Goal: Navigation & Orientation: Find specific page/section

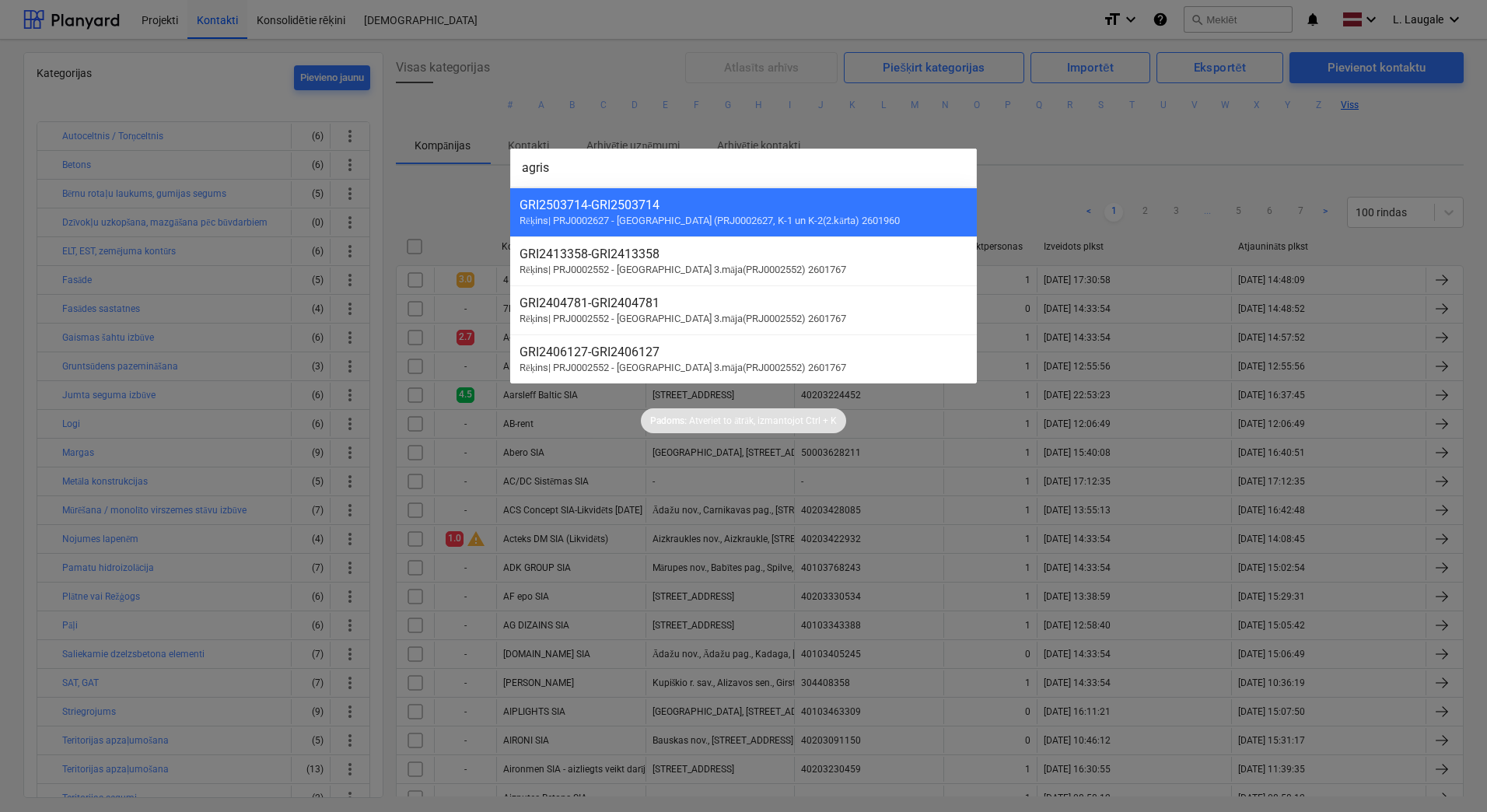
click at [954, 119] on div at bounding box center [744, 406] width 1487 height 812
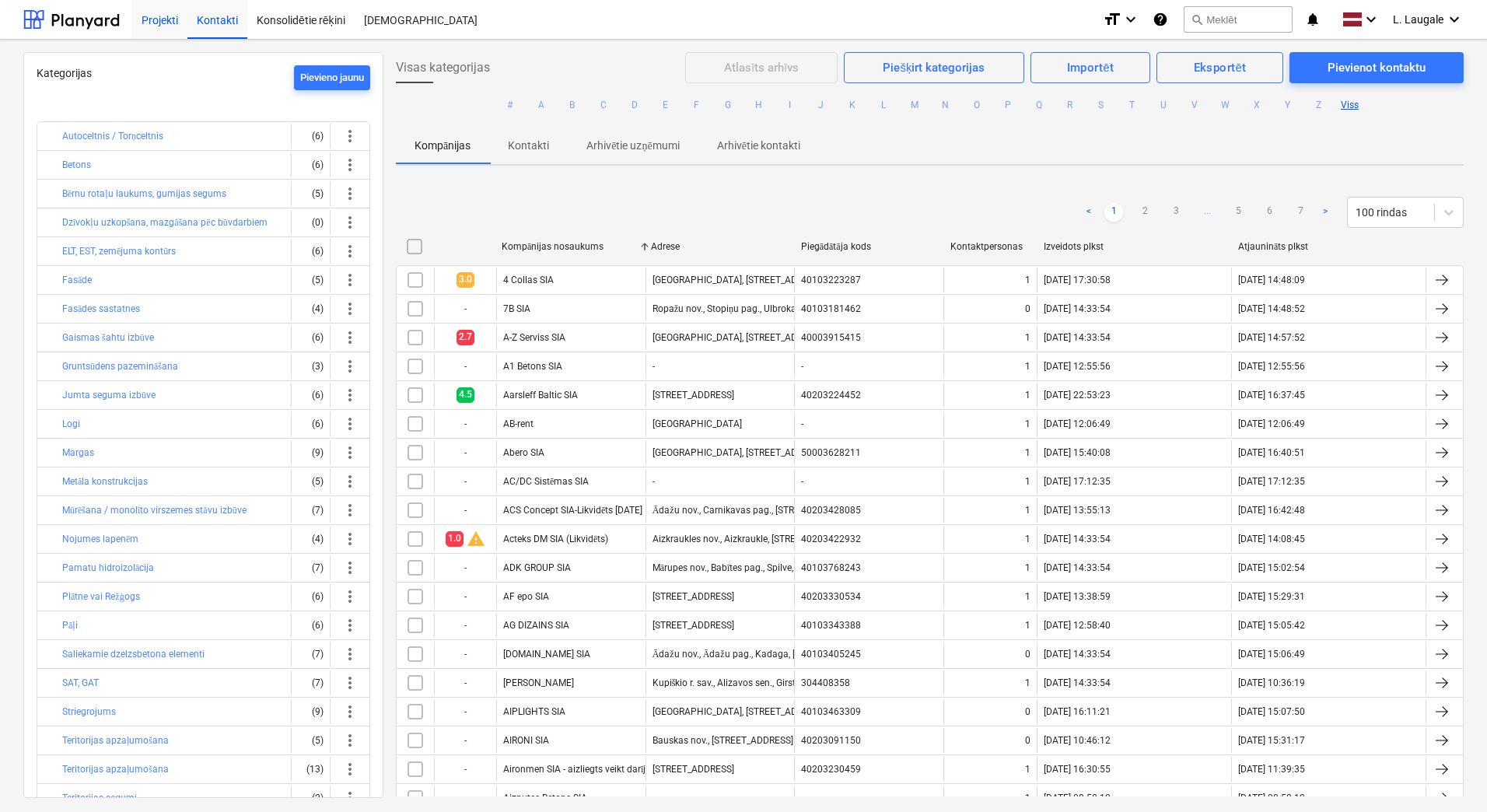
click at [169, 20] on div "Projekti" at bounding box center [160, 19] width 55 height 40
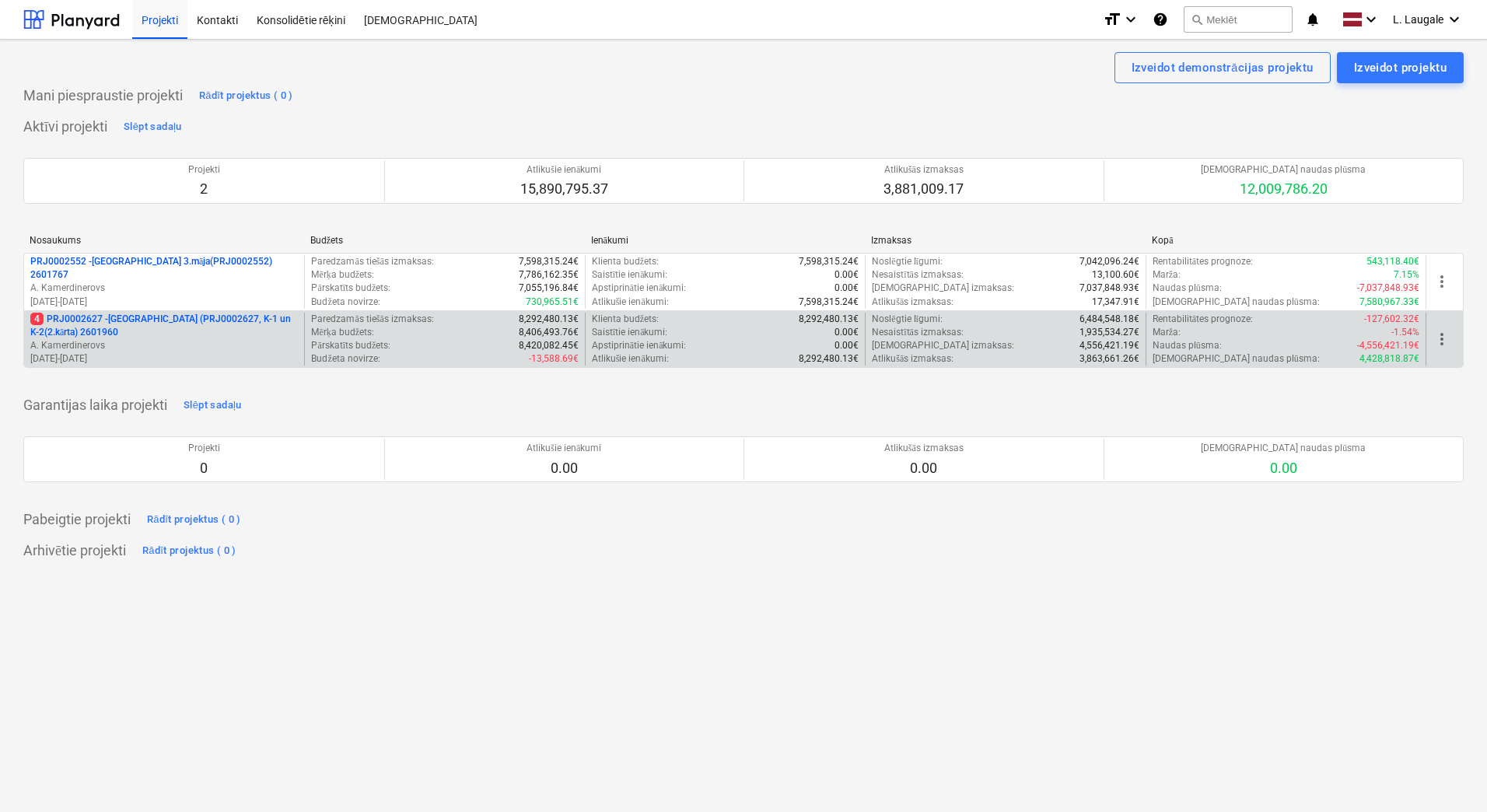
click at [258, 350] on p "A. Kamerdinerovs" at bounding box center [164, 345] width 268 height 13
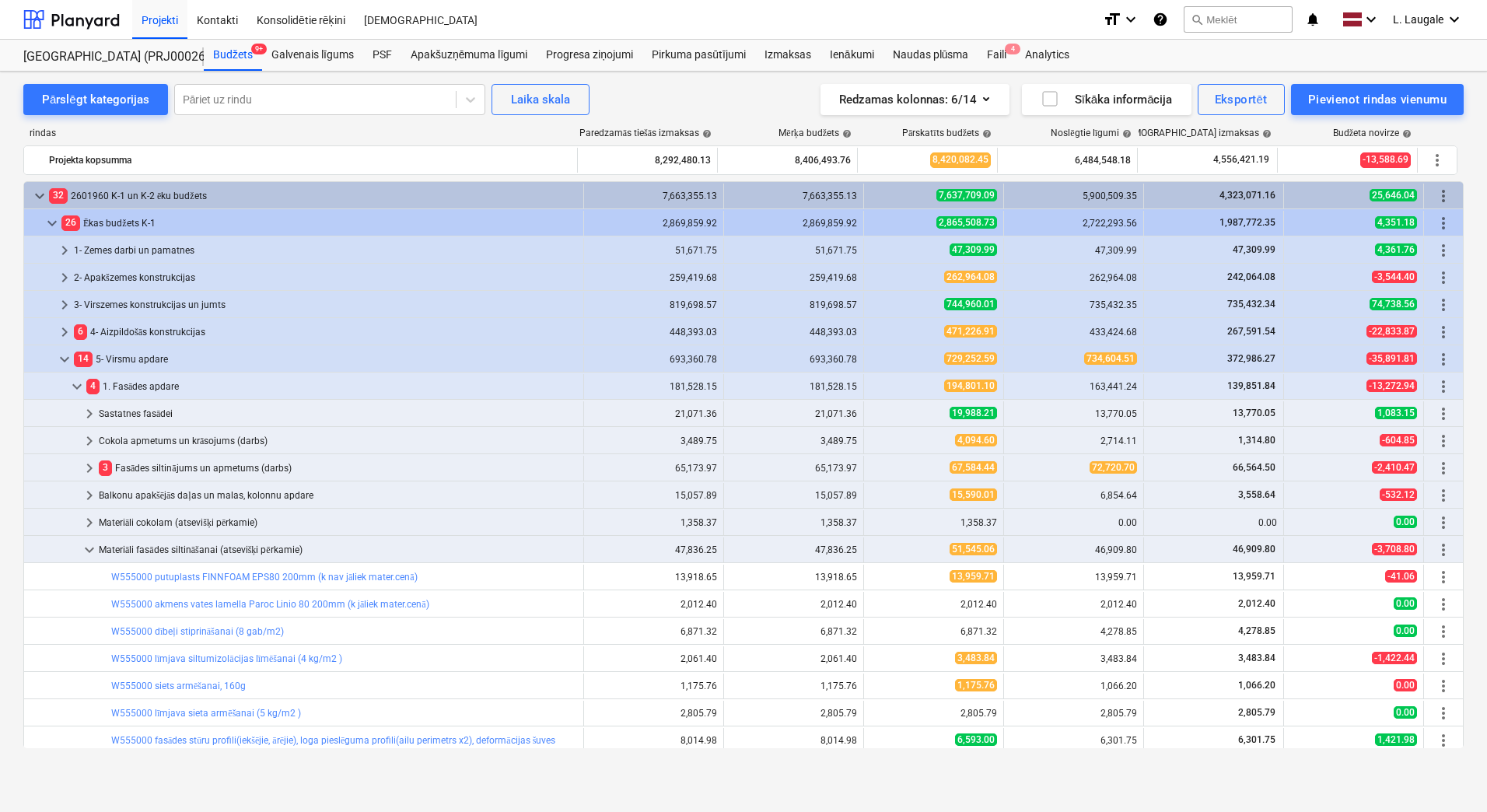
scroll to position [156, 0]
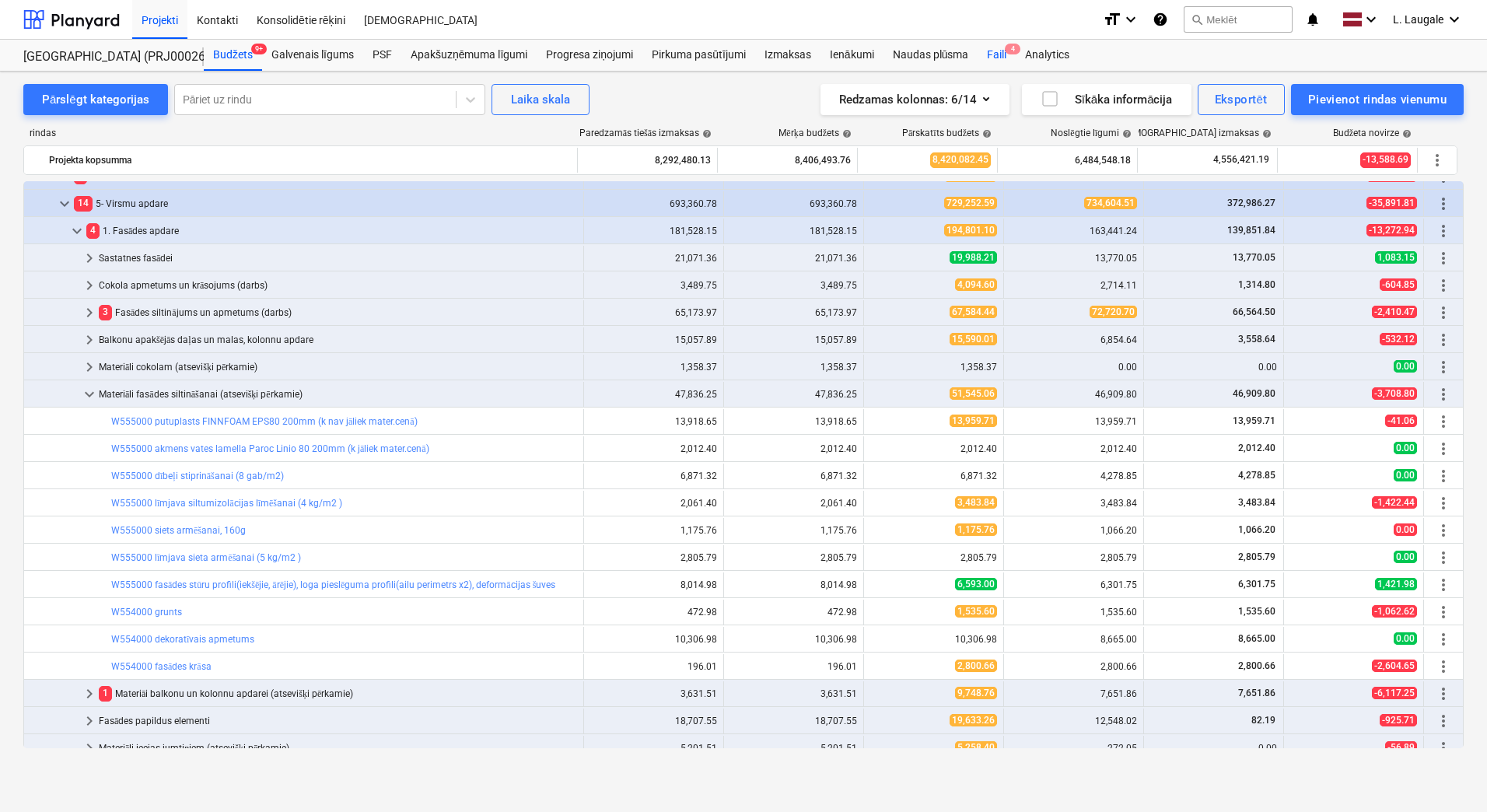
click at [1003, 52] on div "Faili 4" at bounding box center [996, 55] width 38 height 31
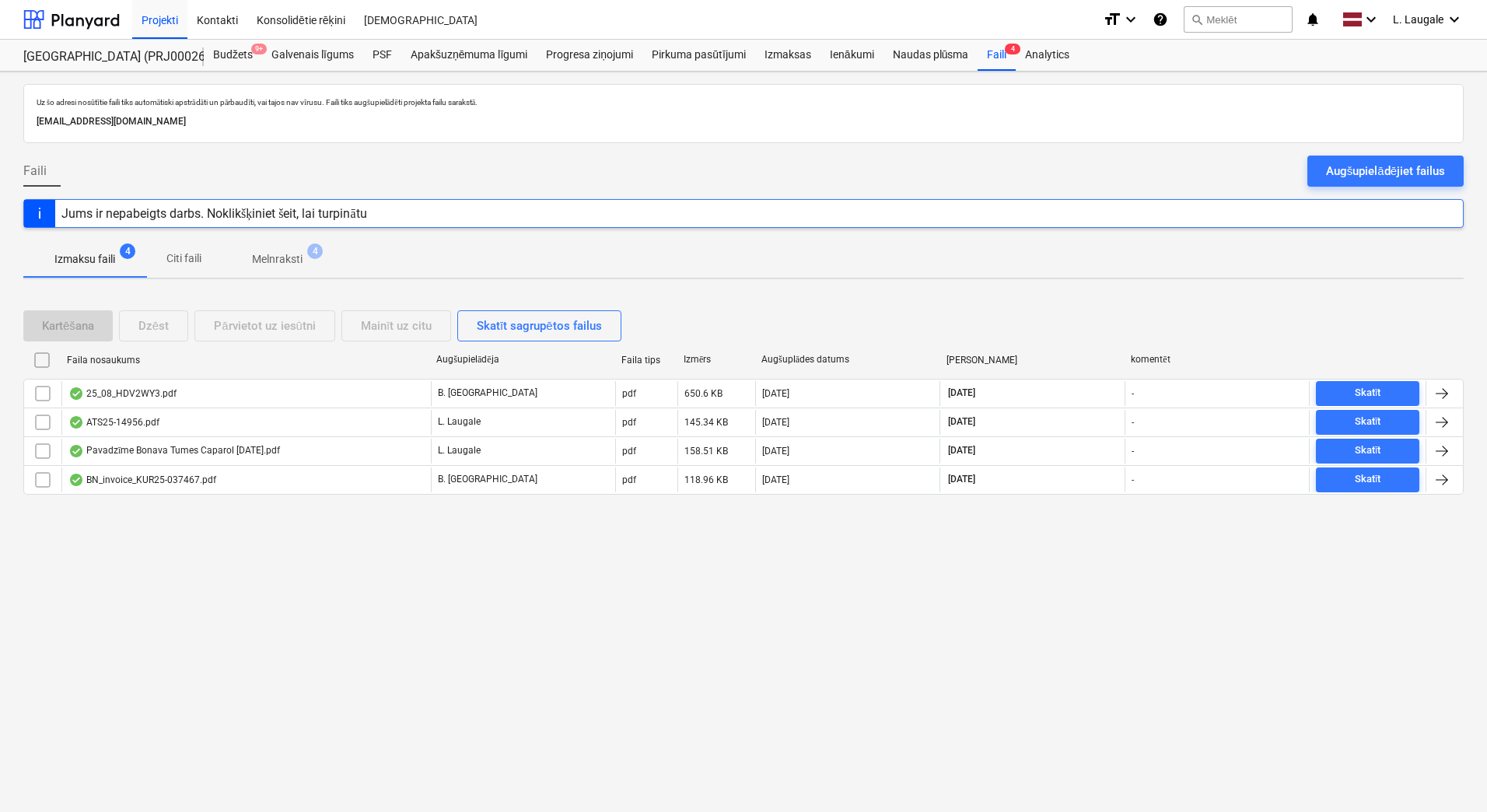
click at [273, 257] on p "Melnraksti" at bounding box center [277, 259] width 51 height 16
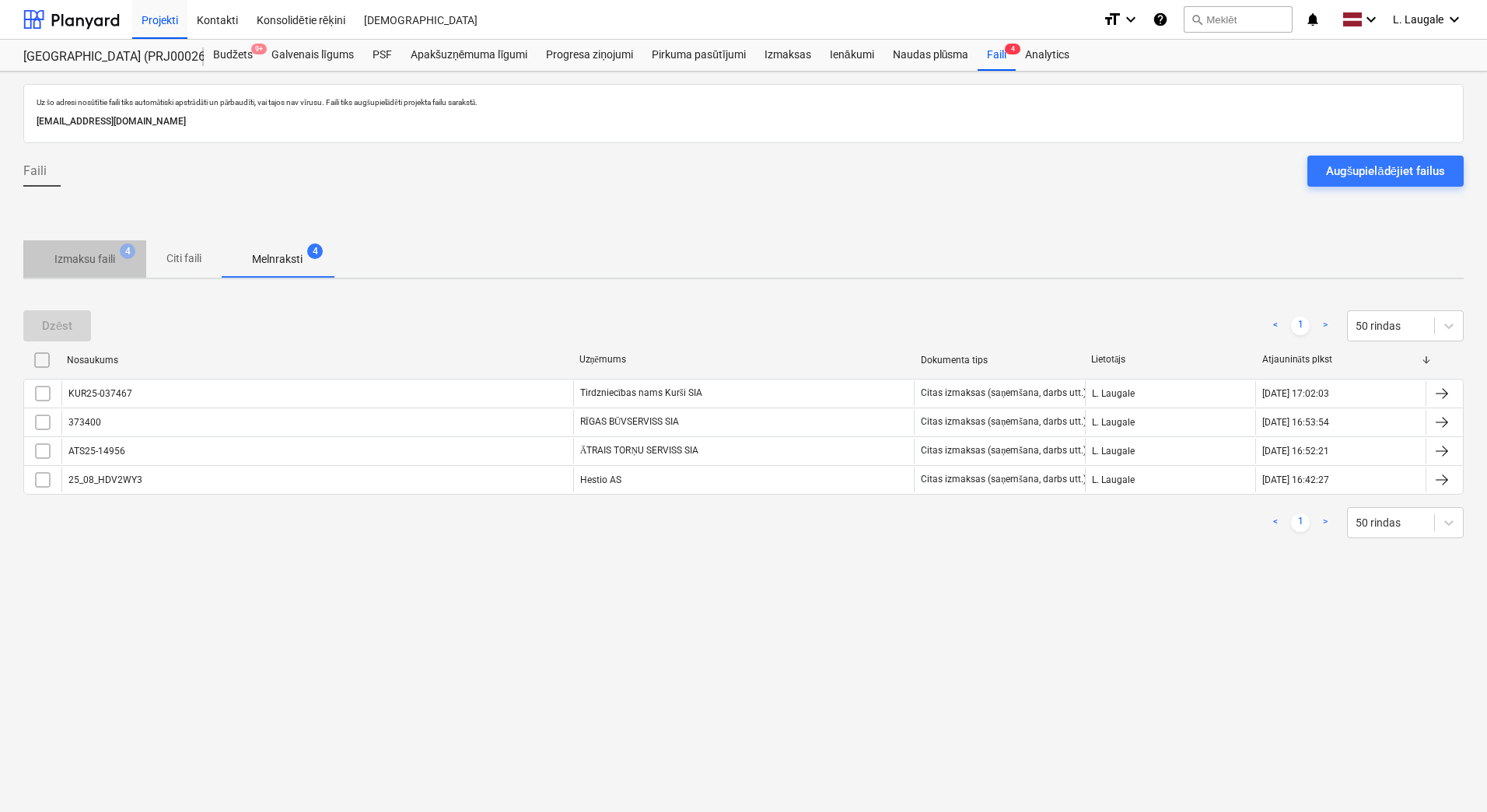
click at [76, 253] on p "Izmaksu faili" at bounding box center [84, 259] width 60 height 16
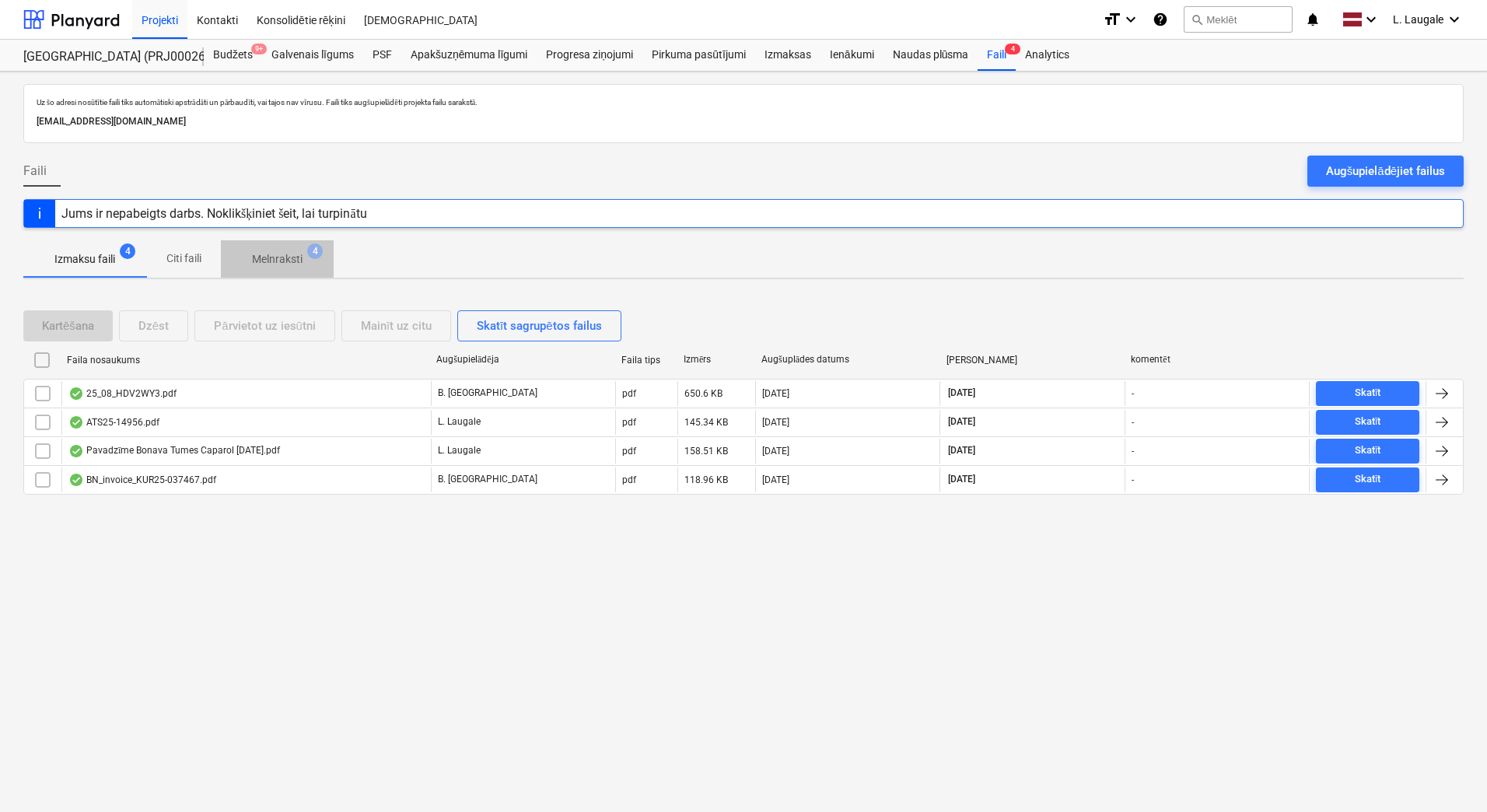
click at [282, 261] on p "Melnraksti" at bounding box center [277, 259] width 51 height 16
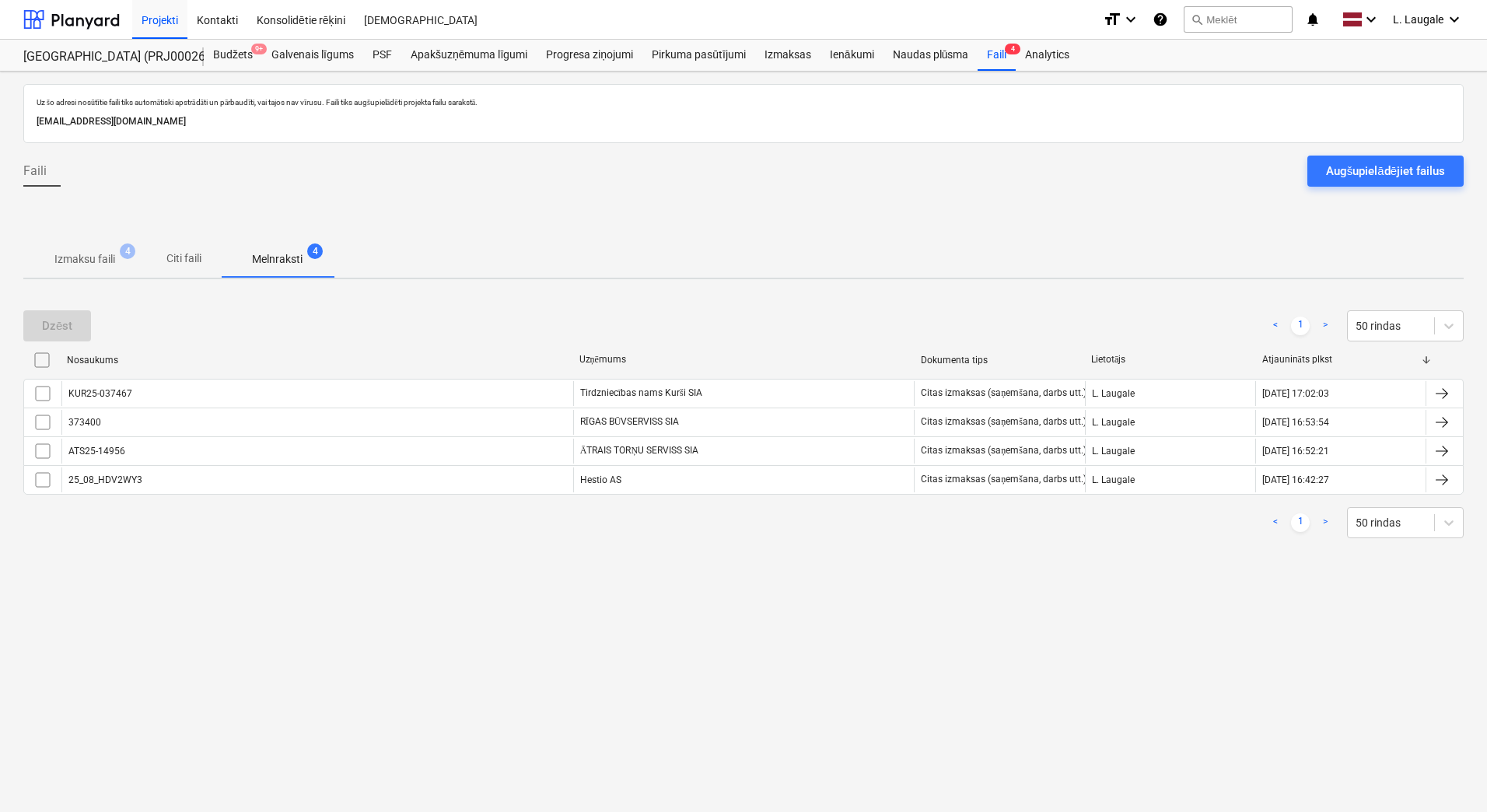
click at [121, 261] on span "Izmaksu faili 4" at bounding box center [84, 259] width 85 height 16
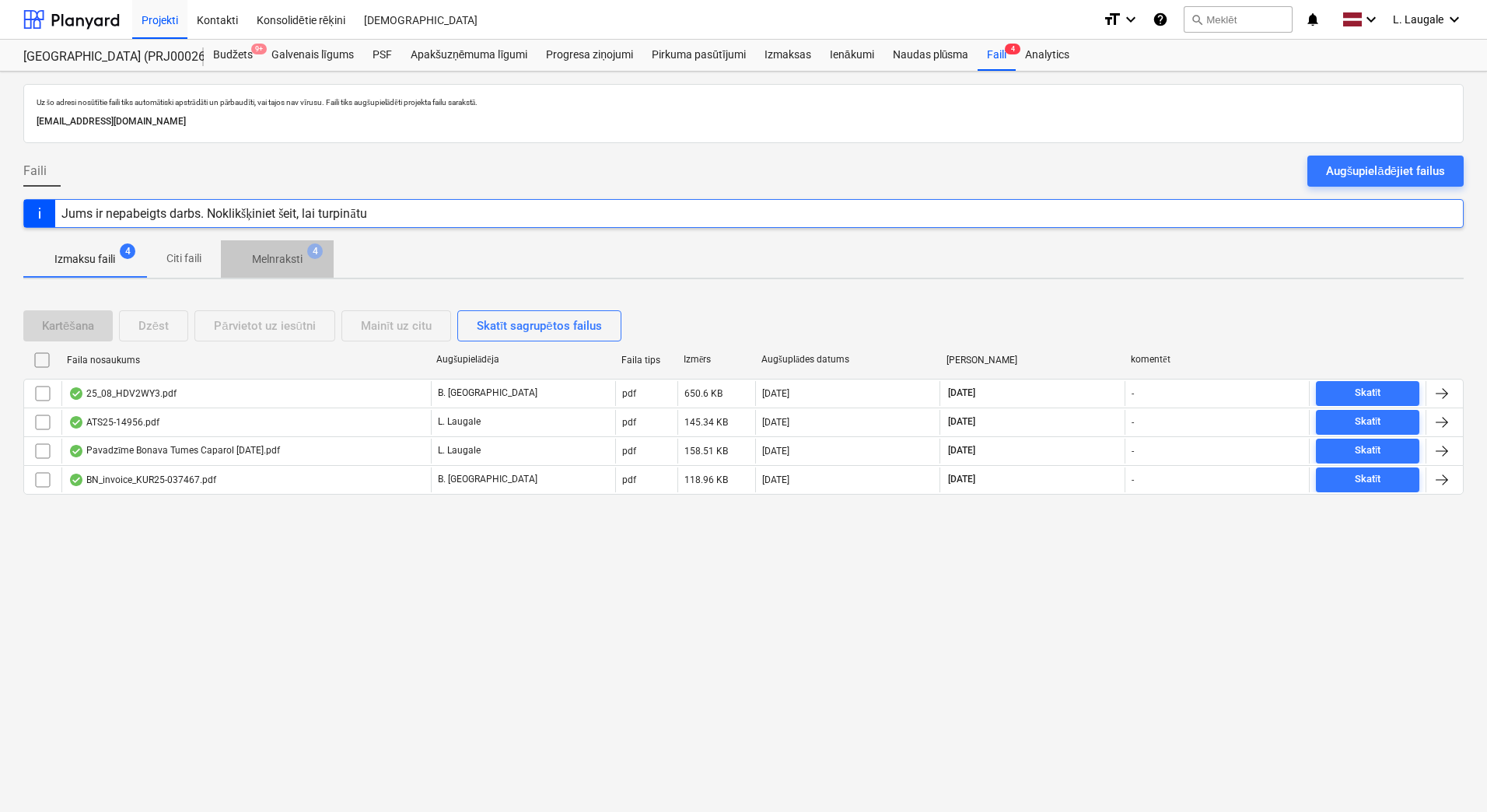
click at [287, 263] on p "Melnraksti" at bounding box center [277, 259] width 51 height 16
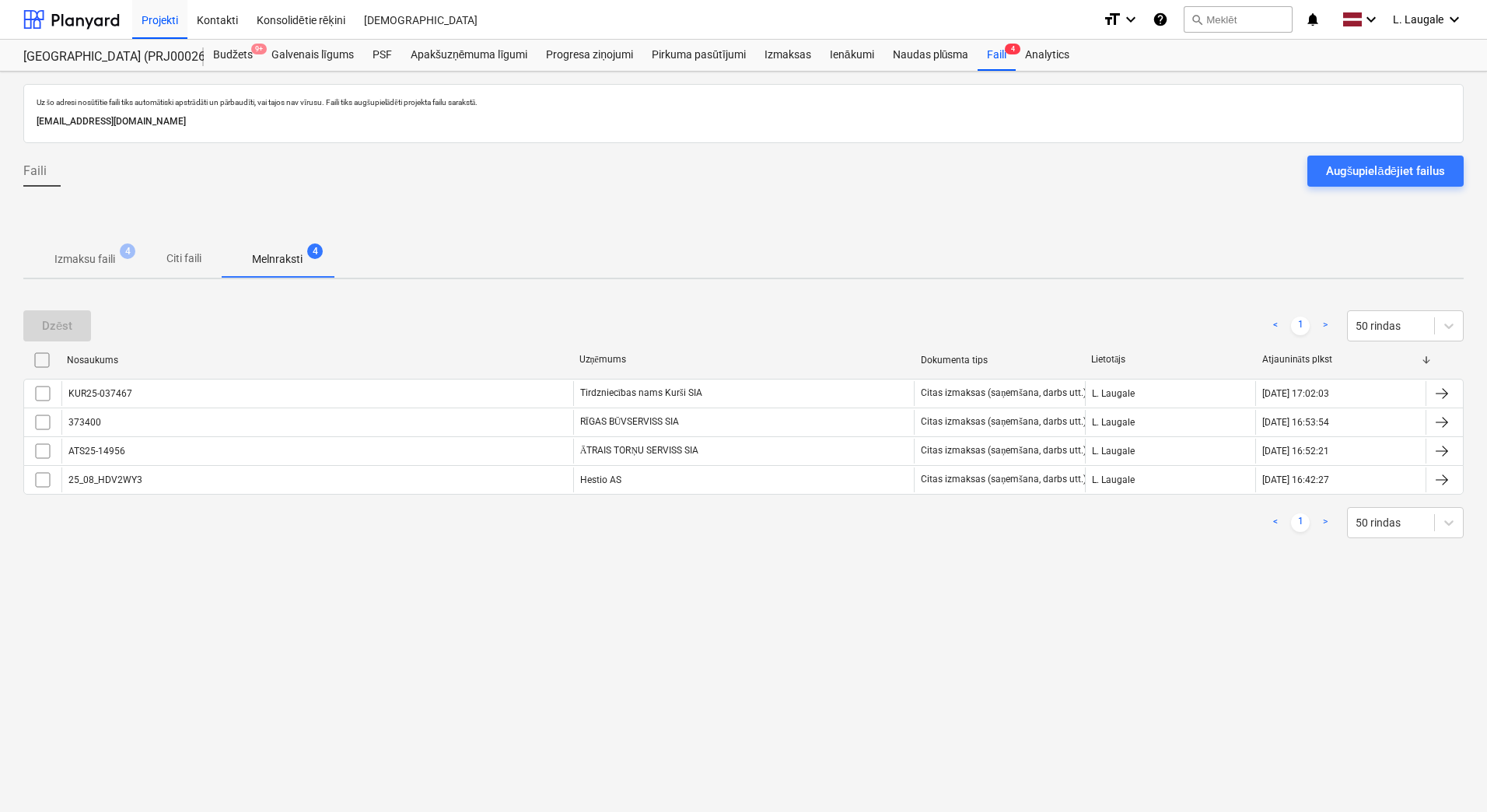
click at [127, 265] on span "Izmaksu faili 4" at bounding box center [84, 259] width 85 height 16
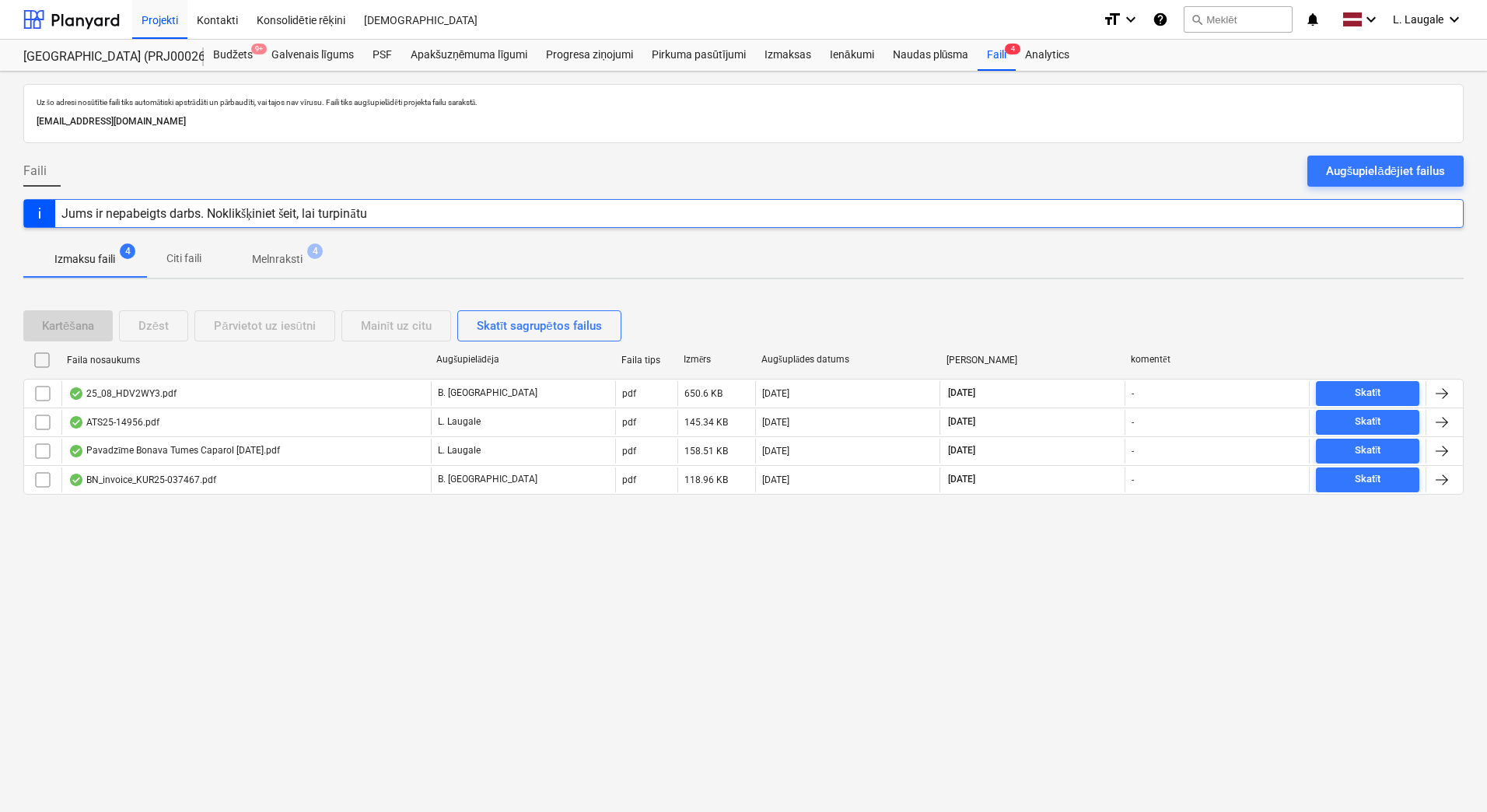
click at [267, 254] on p "Melnraksti" at bounding box center [277, 259] width 51 height 16
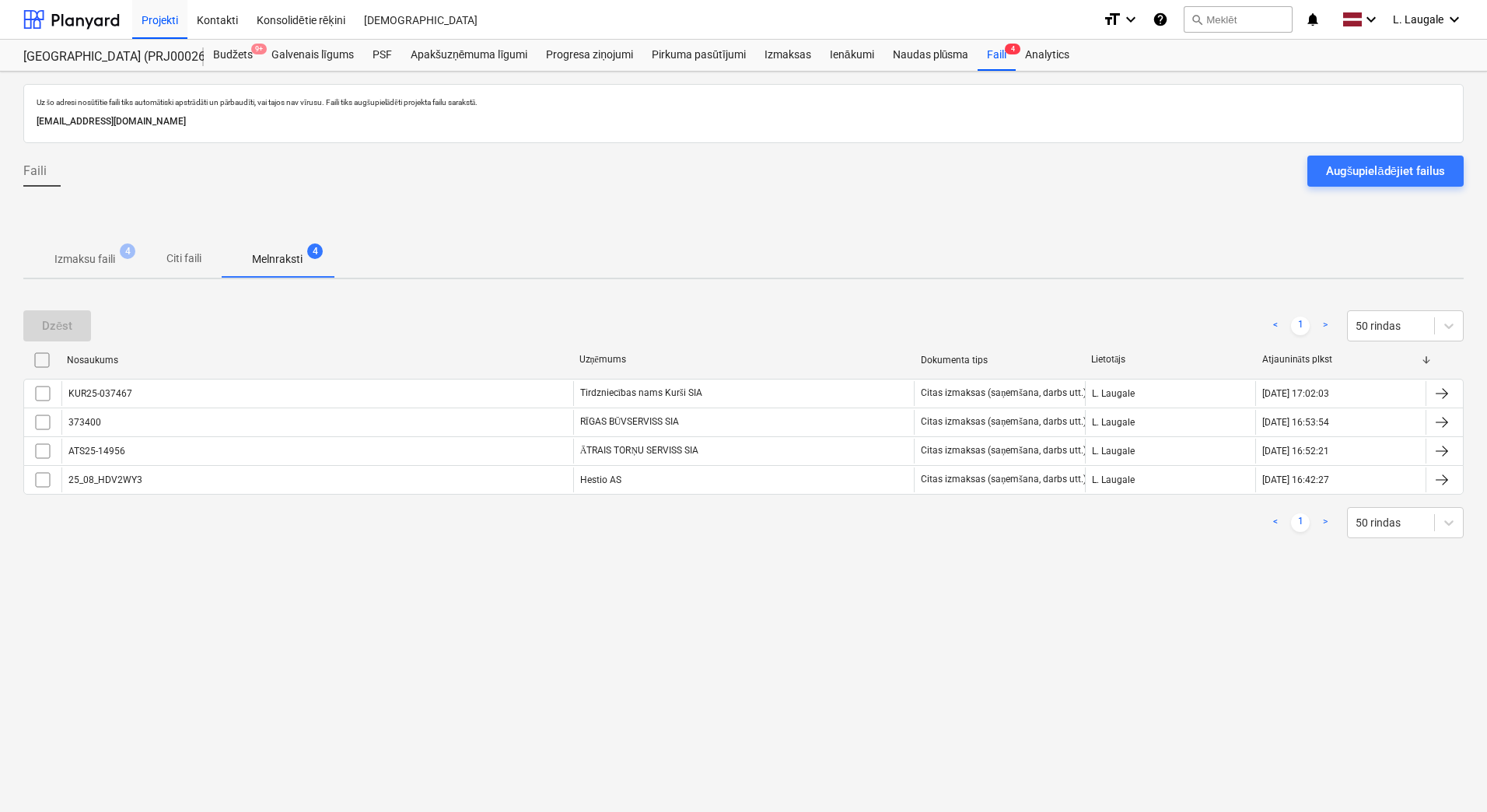
click at [104, 254] on p "Izmaksu faili" at bounding box center [84, 259] width 60 height 16
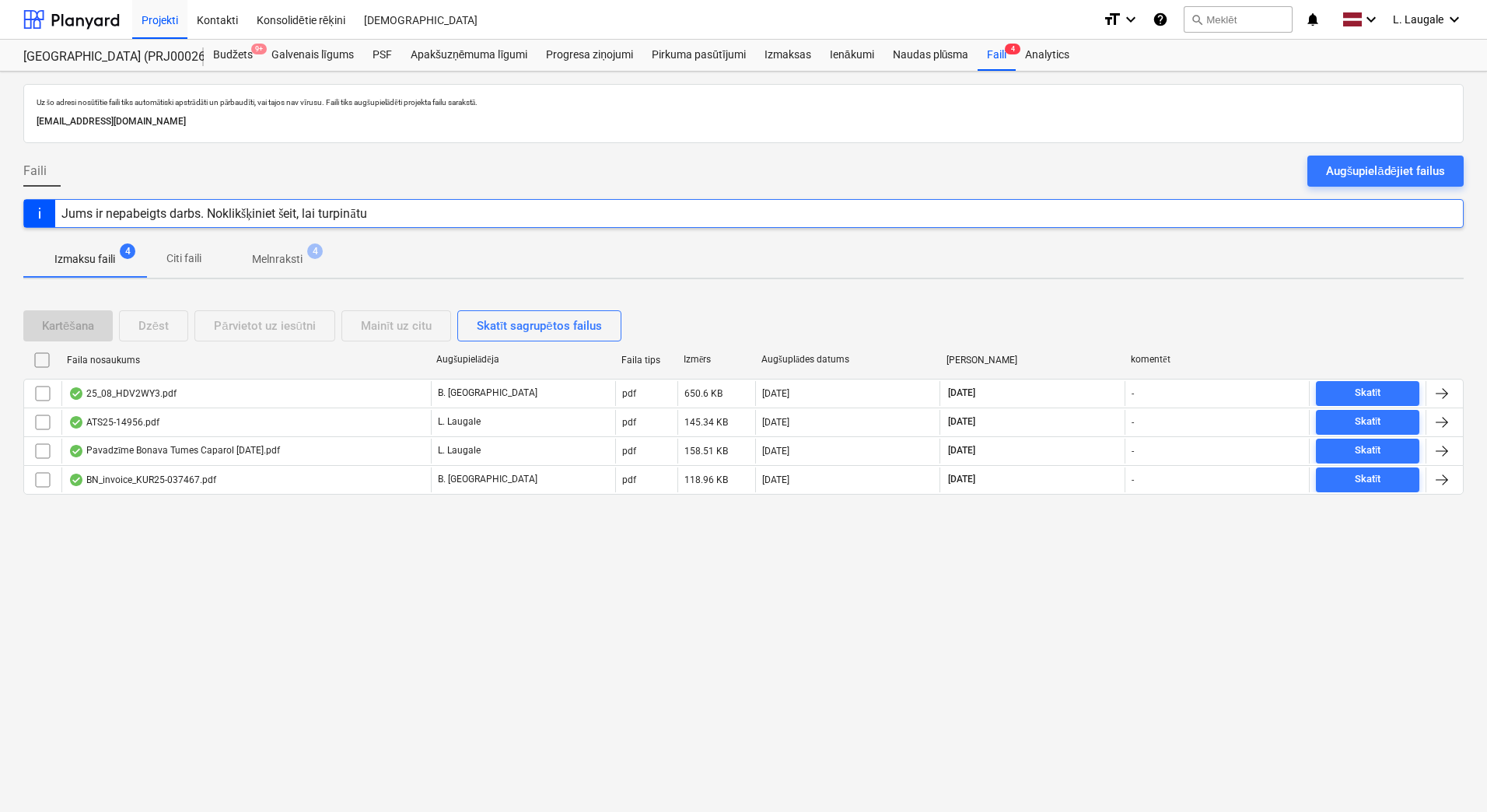
click at [285, 257] on p "Melnraksti" at bounding box center [277, 259] width 51 height 16
